Goal: Browse casually

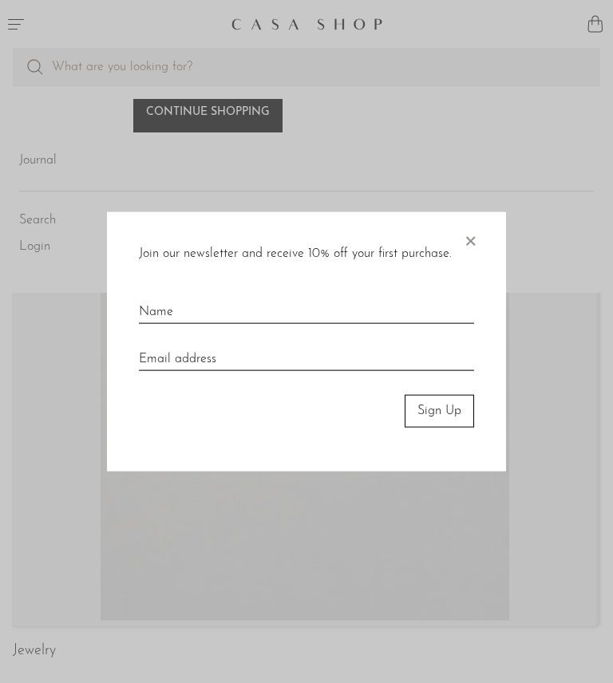
click at [474, 243] on span "×" at bounding box center [470, 237] width 16 height 51
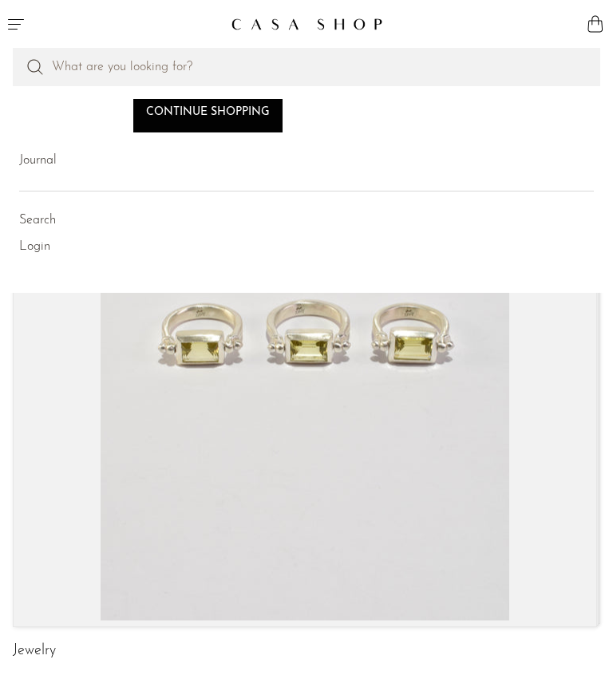
click at [18, 26] on icon "Menu" at bounding box center [15, 23] width 19 height 19
click at [255, 120] on link "Continue shopping" at bounding box center [207, 113] width 149 height 38
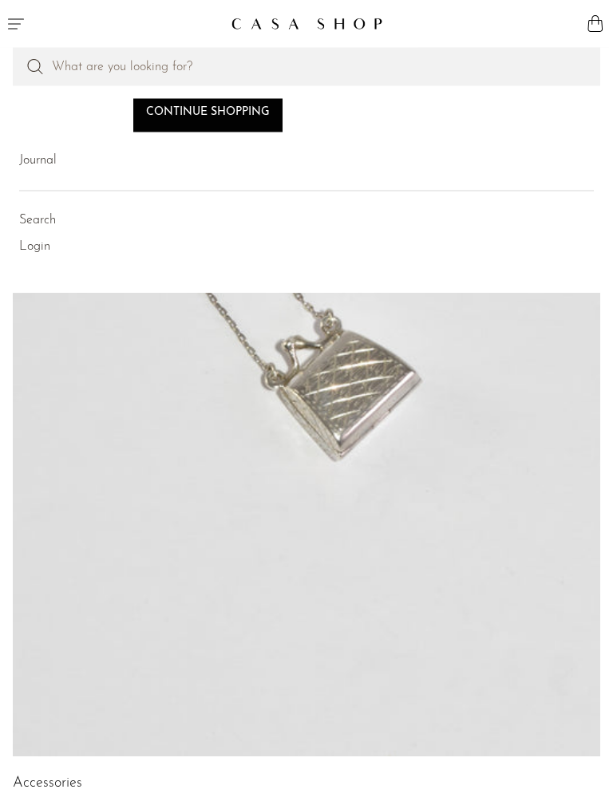
scroll to position [159, 0]
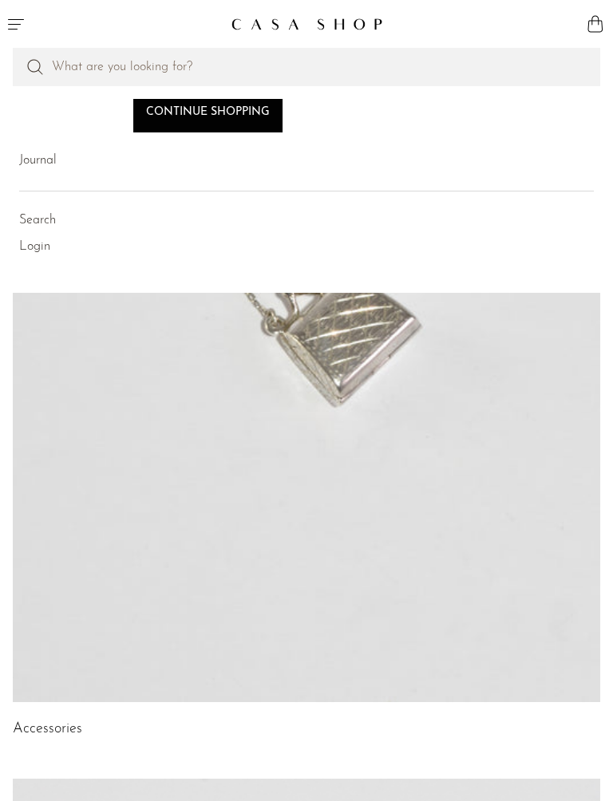
click at [479, 418] on link at bounding box center [306, 290] width 587 height 823
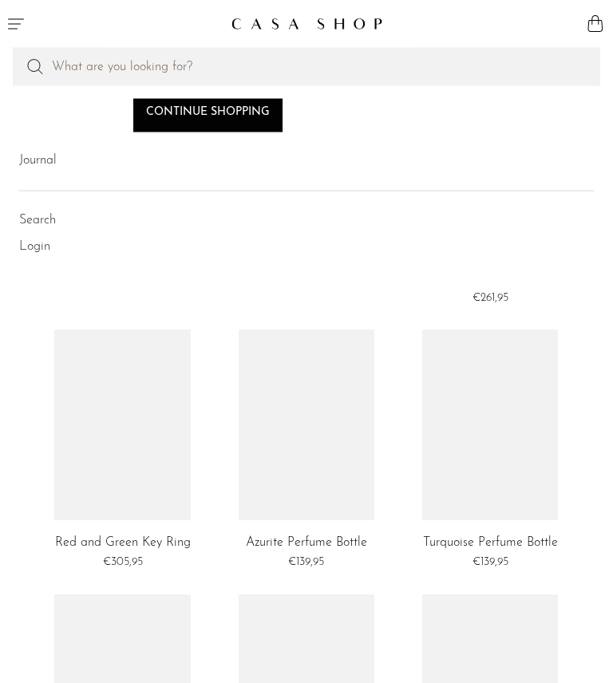
scroll to position [1073, 0]
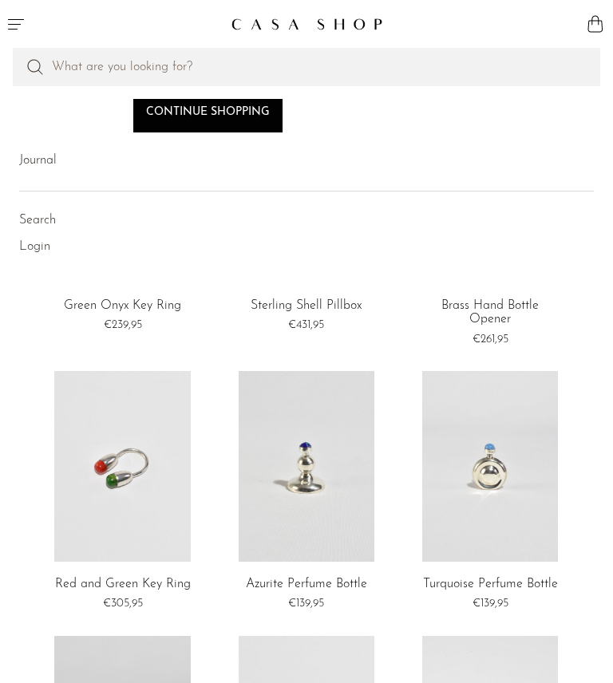
click at [20, 25] on icon "Menu" at bounding box center [16, 24] width 16 height 10
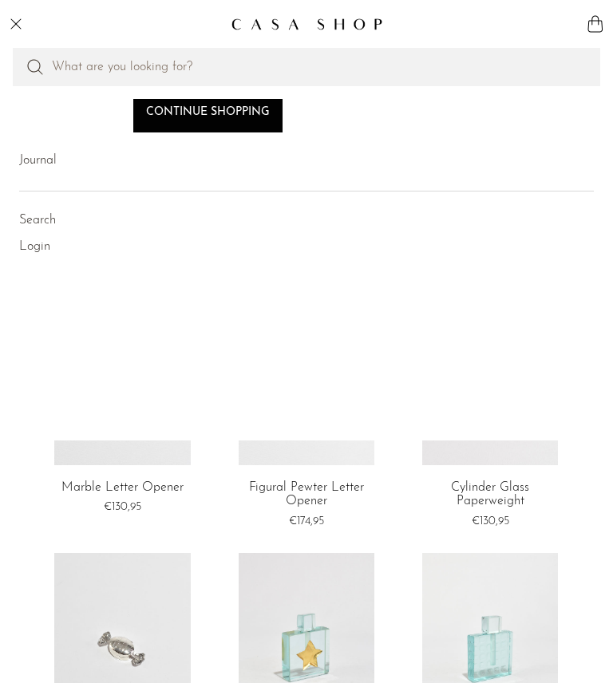
scroll to position [0, 0]
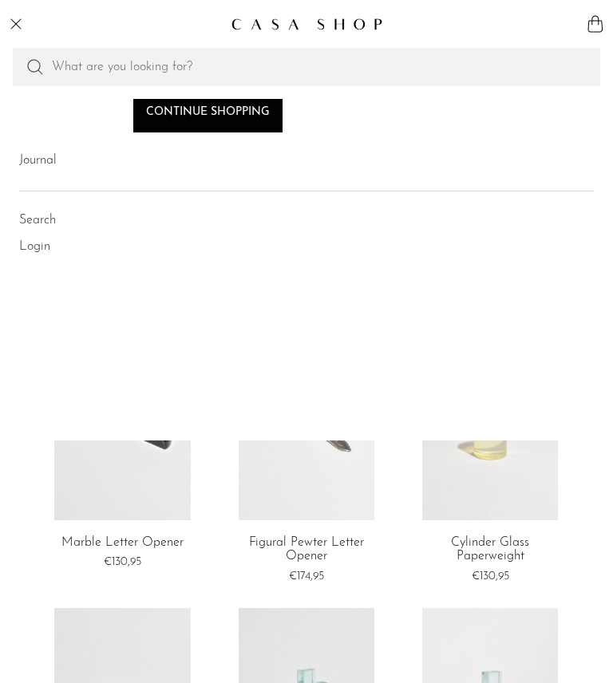
click at [277, 128] on link "Continue shopping" at bounding box center [207, 113] width 149 height 38
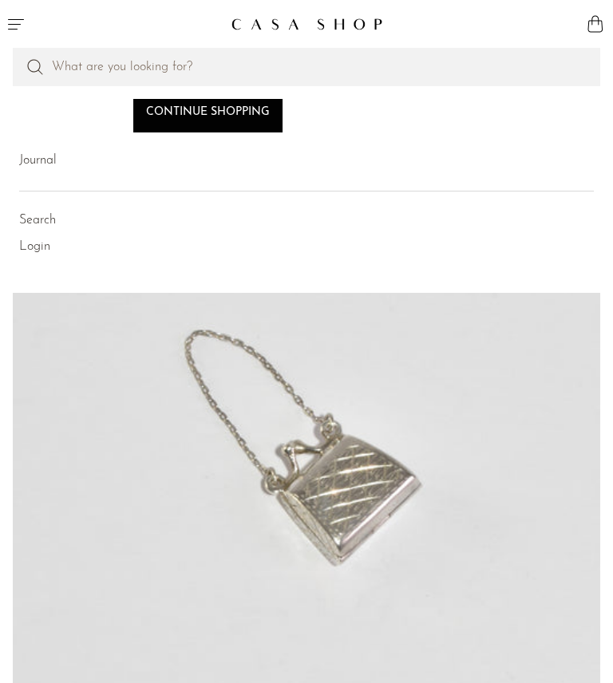
click at [22, 24] on icon "Menu" at bounding box center [15, 23] width 19 height 19
